Goal: Task Accomplishment & Management: Manage account settings

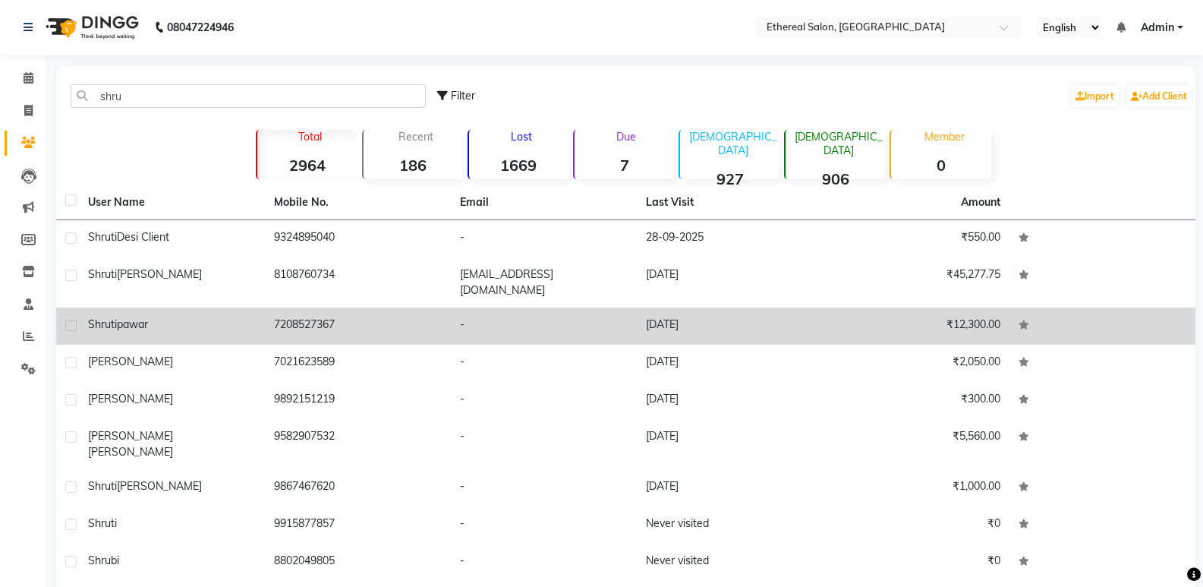
type input "shru"
click at [334, 321] on td "7208527367" at bounding box center [358, 325] width 186 height 37
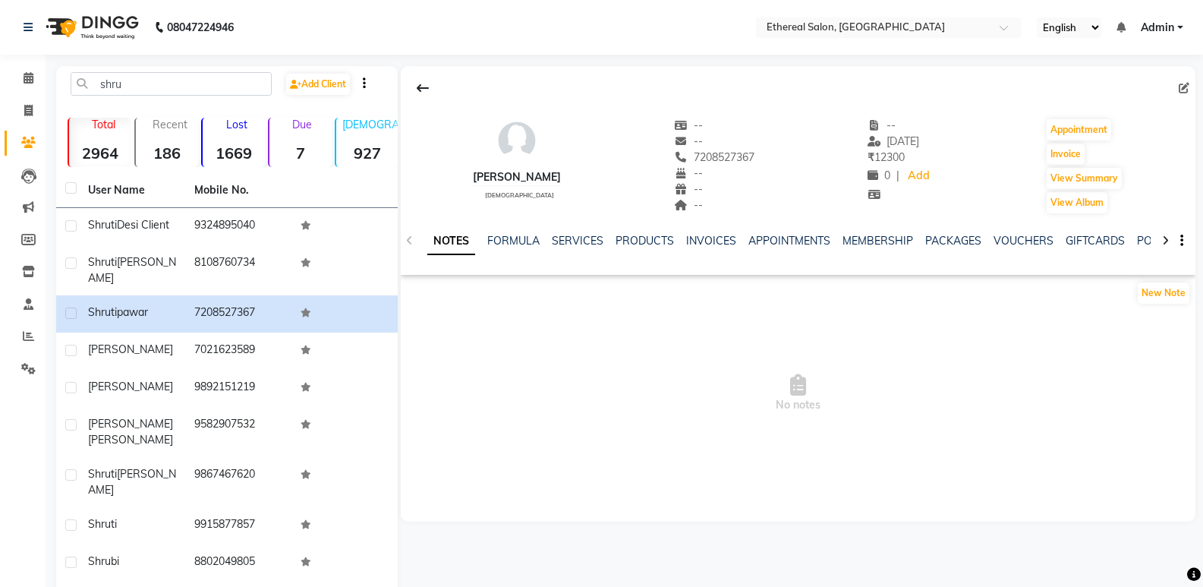
click at [514, 231] on div "NOTES FORMULA SERVICES PRODUCTS INVOICES APPOINTMENTS MEMBERSHIP PACKAGES VOUCH…" at bounding box center [798, 241] width 795 height 52
click at [515, 238] on link "FORMULA" at bounding box center [513, 241] width 52 height 14
click at [581, 235] on link "SERVICES" at bounding box center [576, 241] width 52 height 14
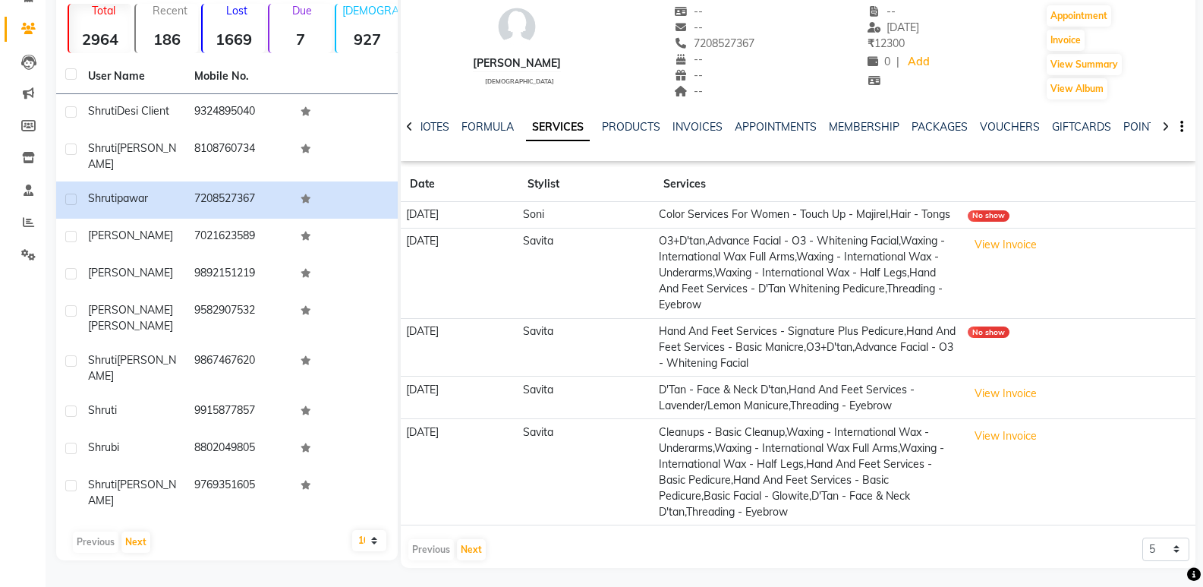
scroll to position [134, 0]
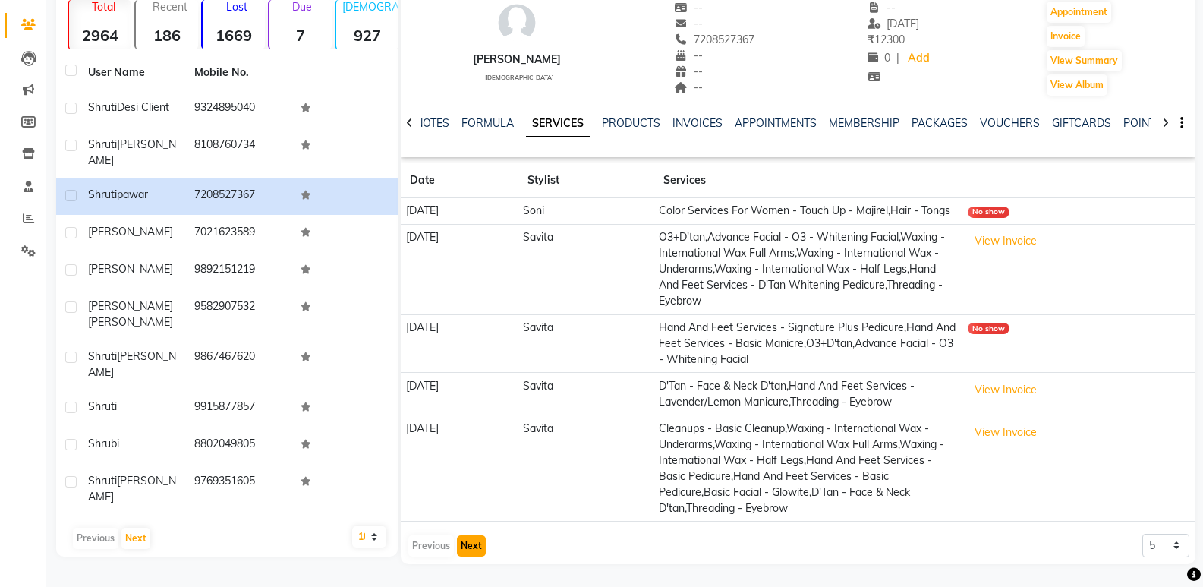
click at [483, 545] on button "Next" at bounding box center [471, 545] width 29 height 21
click at [465, 544] on button "Next" at bounding box center [471, 545] width 29 height 21
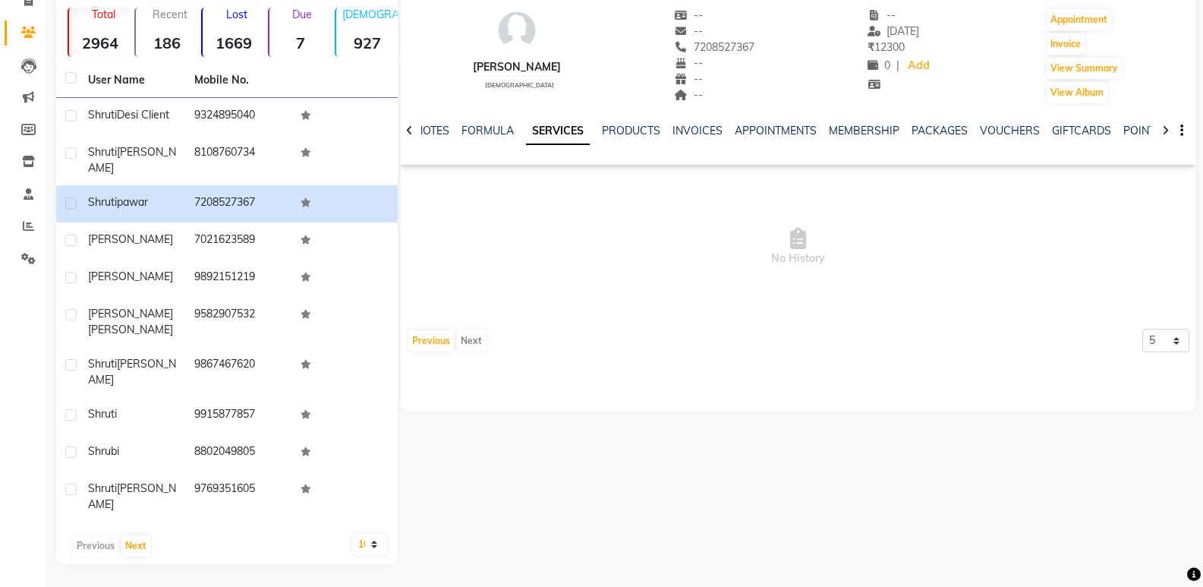
scroll to position [58, 0]
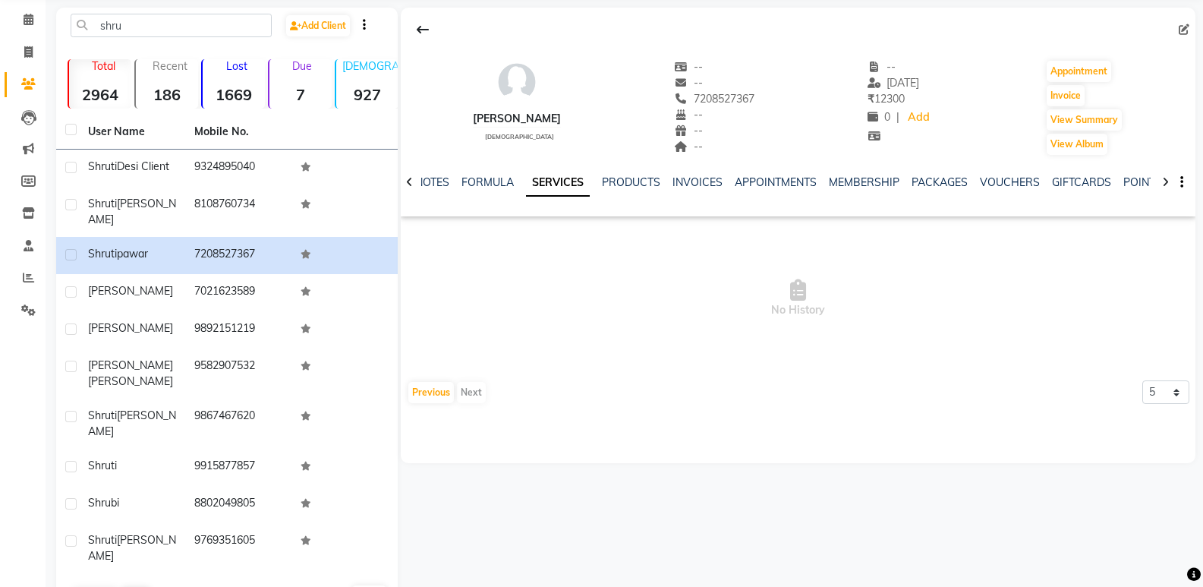
click at [472, 398] on div "Previous Next" at bounding box center [447, 392] width 80 height 24
click at [436, 392] on button "Previous" at bounding box center [431, 392] width 46 height 21
click at [438, 392] on button "Previous" at bounding box center [431, 392] width 46 height 21
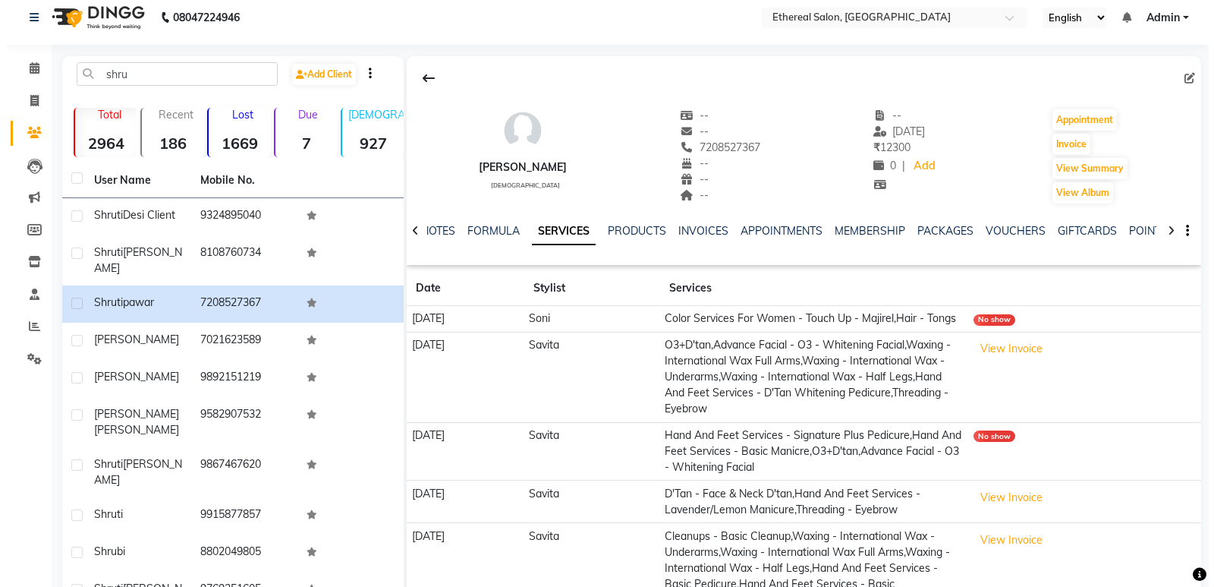
scroll to position [0, 0]
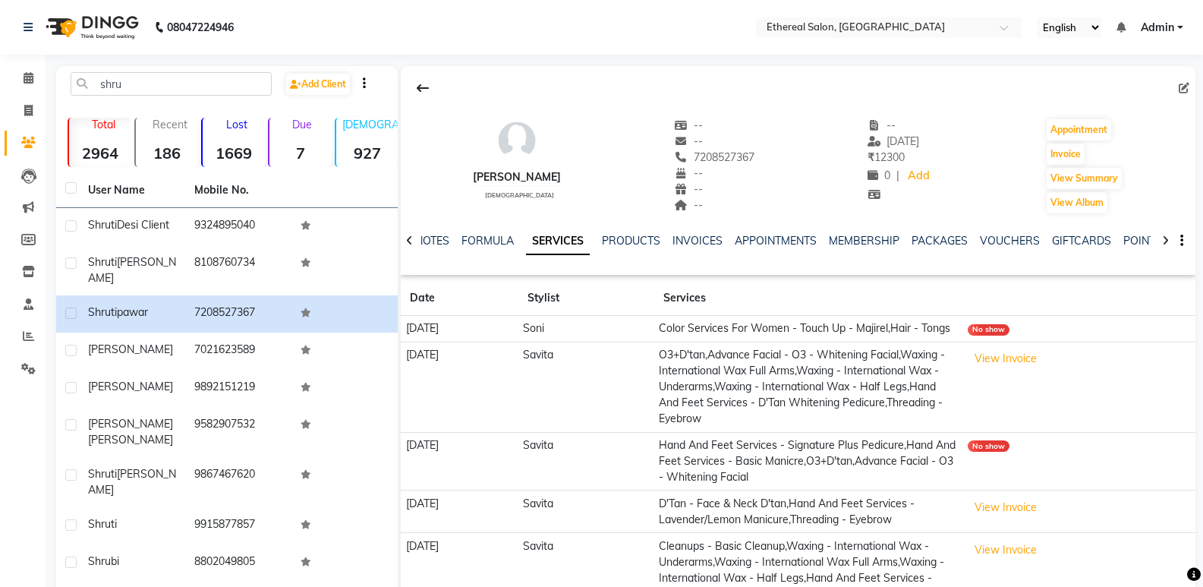
click at [993, 335] on td "No show" at bounding box center [1079, 329] width 232 height 27
click at [1000, 330] on div "No show" at bounding box center [989, 329] width 42 height 11
click at [946, 329] on td "Color Services For Women - Touch Up - Majirel,Hair - Tongs" at bounding box center [808, 329] width 309 height 27
click at [882, 326] on td "Color Services For Women - Touch Up - Majirel,Hair - Tongs" at bounding box center [808, 329] width 309 height 27
click at [997, 332] on div "No show" at bounding box center [989, 329] width 42 height 11
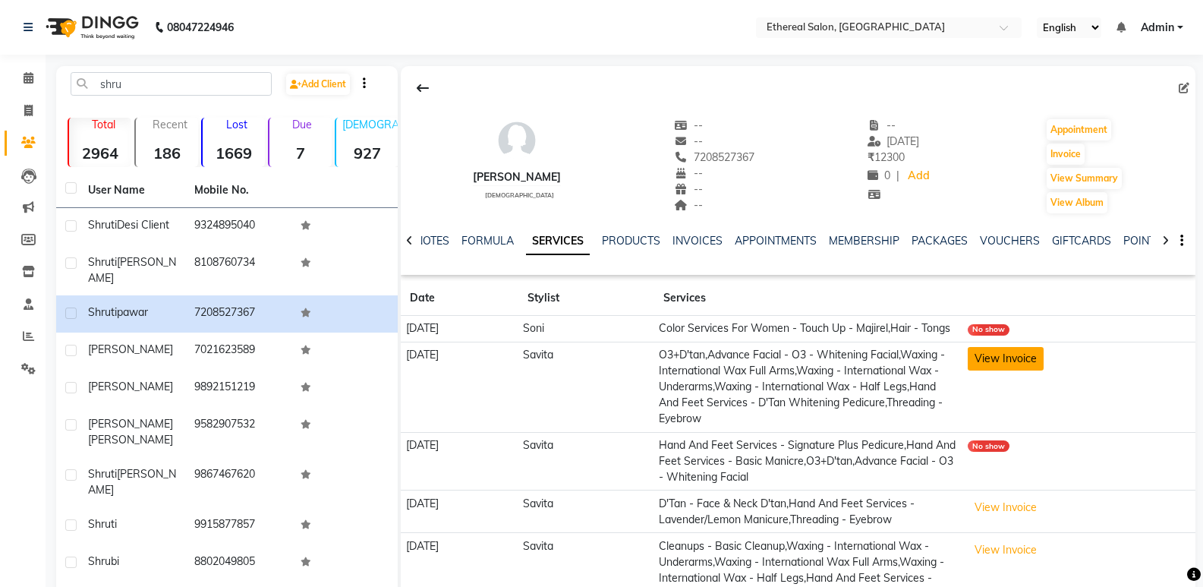
click at [1014, 370] on button "View Invoice" at bounding box center [1006, 359] width 76 height 24
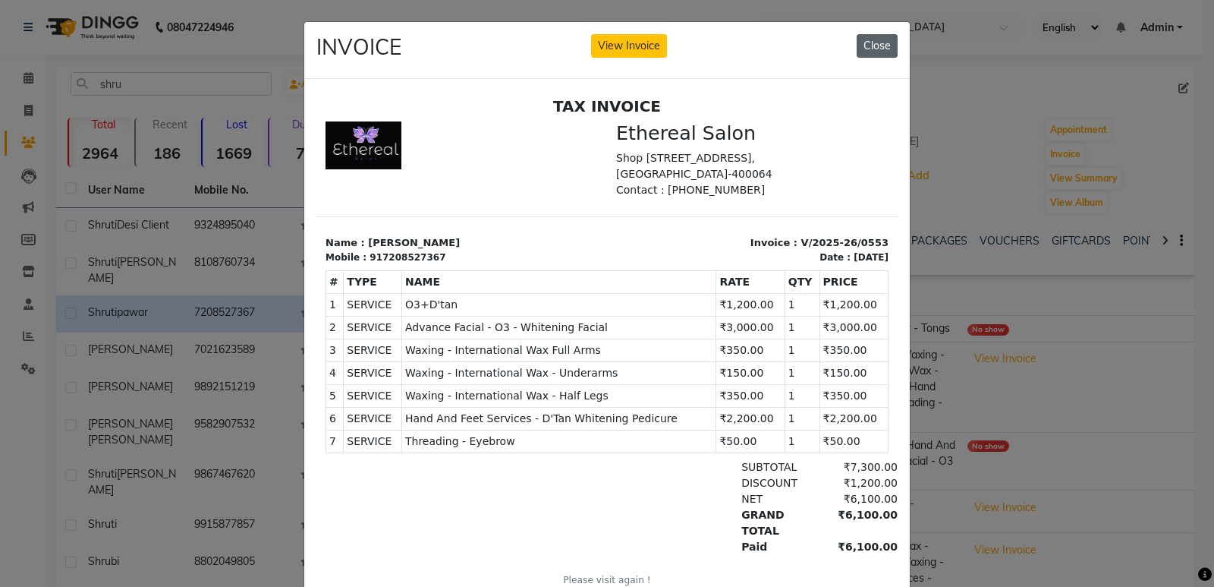
click at [872, 50] on button "Close" at bounding box center [877, 46] width 41 height 24
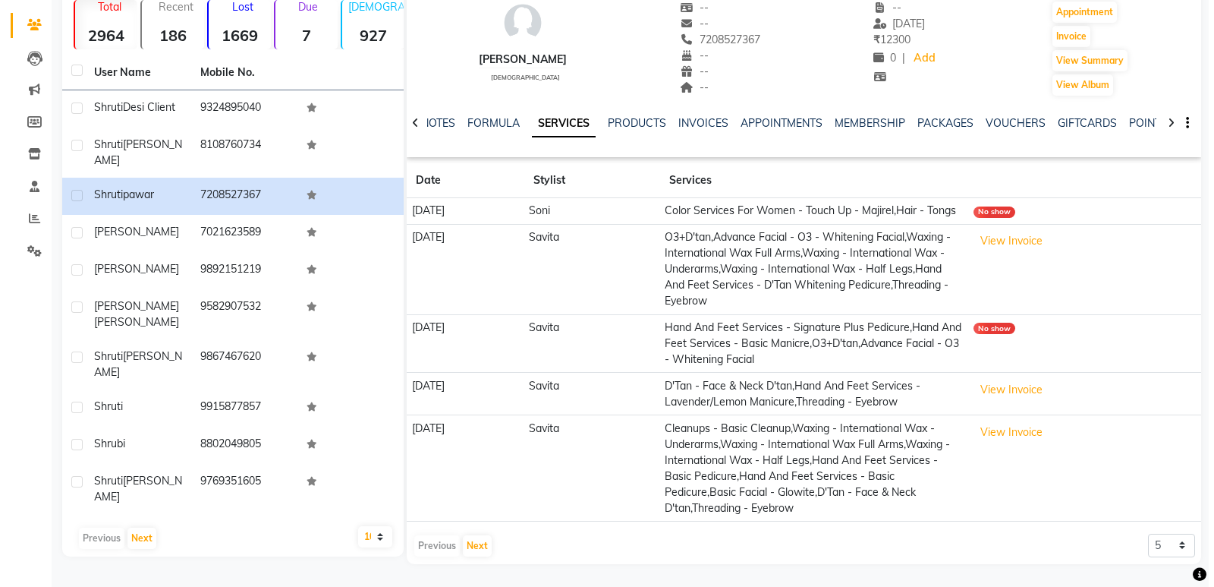
scroll to position [134, 0]
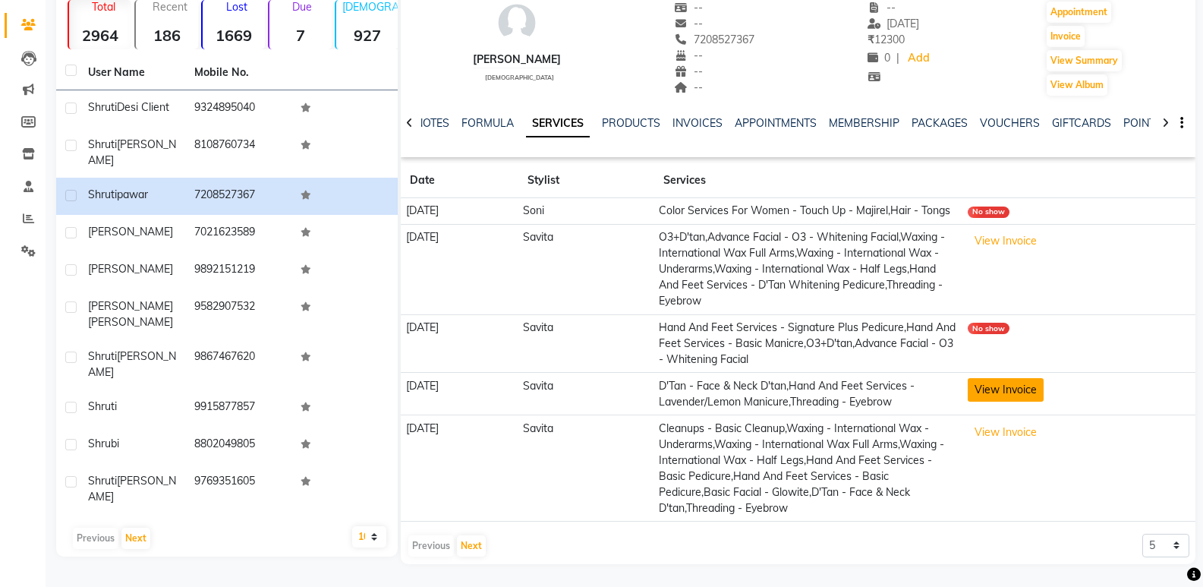
click at [1011, 395] on button "View Invoice" at bounding box center [1006, 390] width 76 height 24
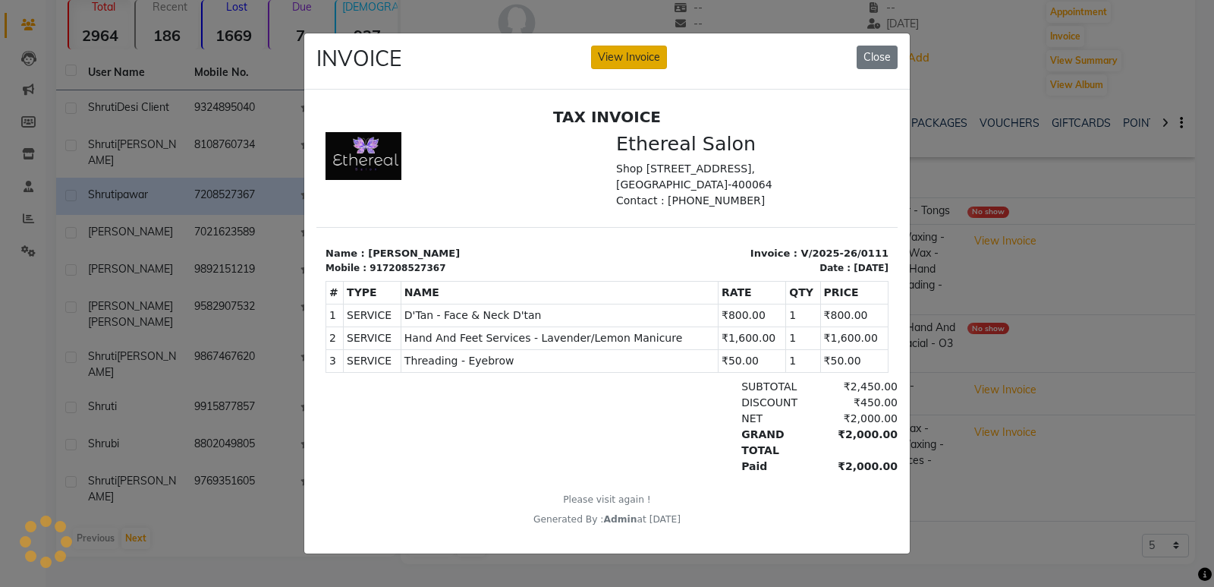
scroll to position [0, 0]
click at [644, 49] on button "View Invoice" at bounding box center [629, 58] width 76 height 24
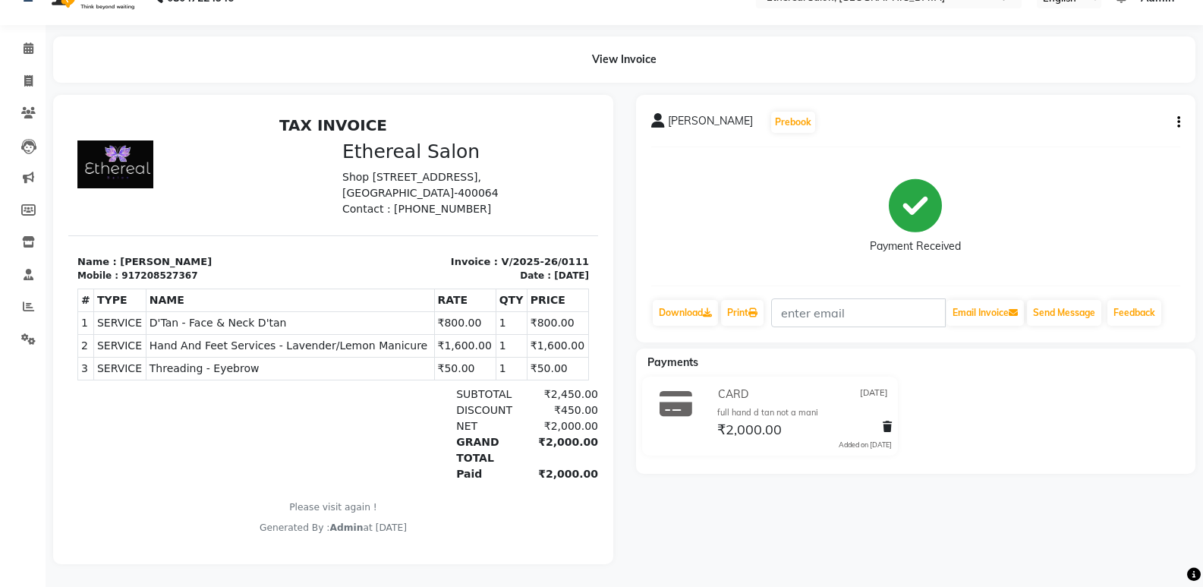
scroll to position [41, 0]
click at [32, 43] on icon at bounding box center [29, 48] width 10 height 11
